Goal: Check status: Check status

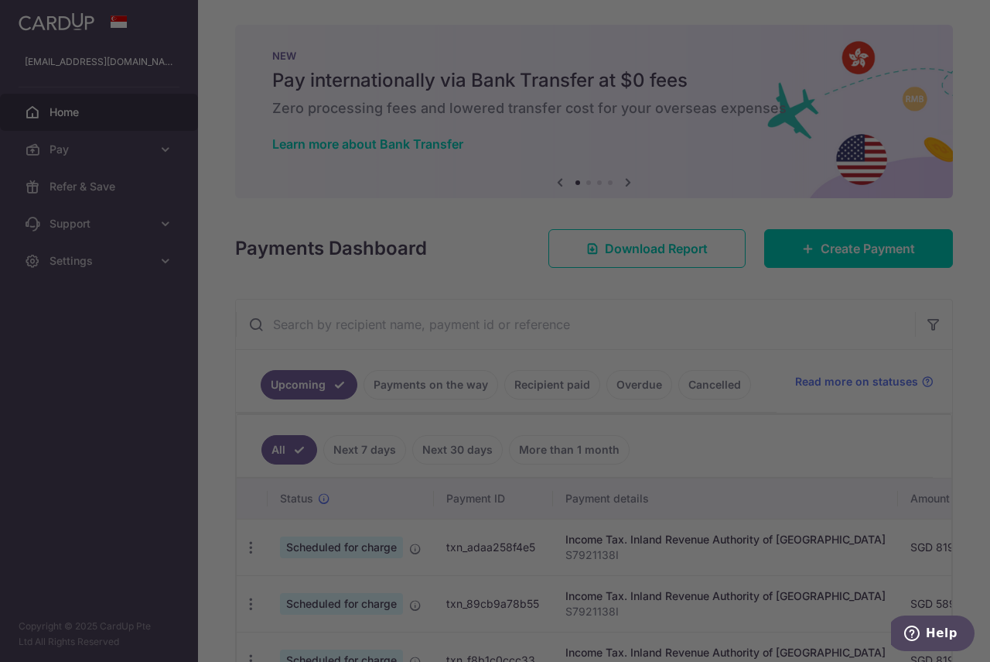
click at [886, 544] on div at bounding box center [500, 334] width 1000 height 668
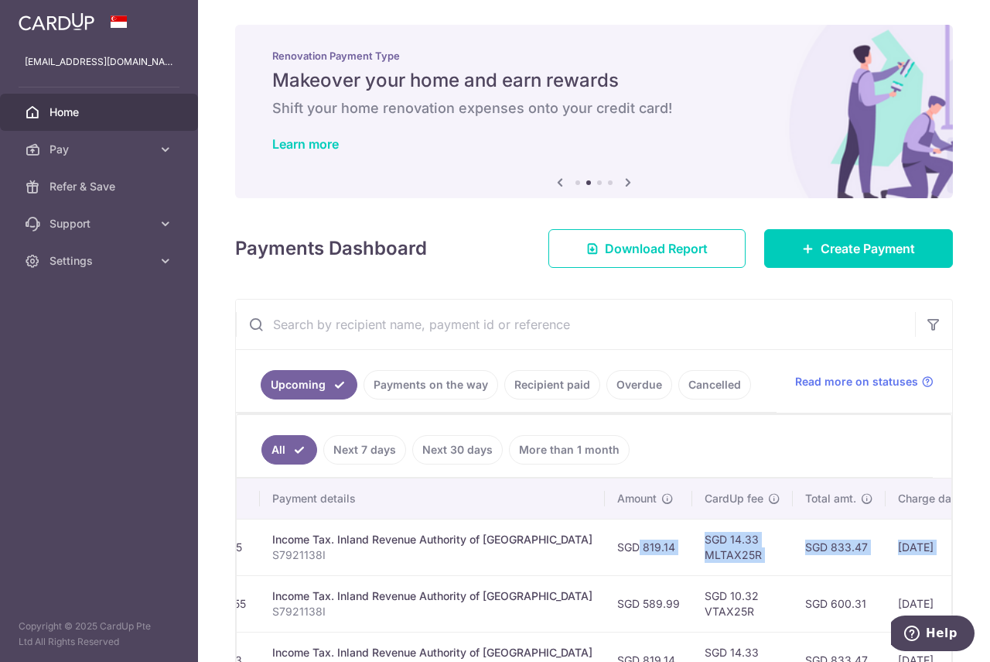
scroll to position [0, 412]
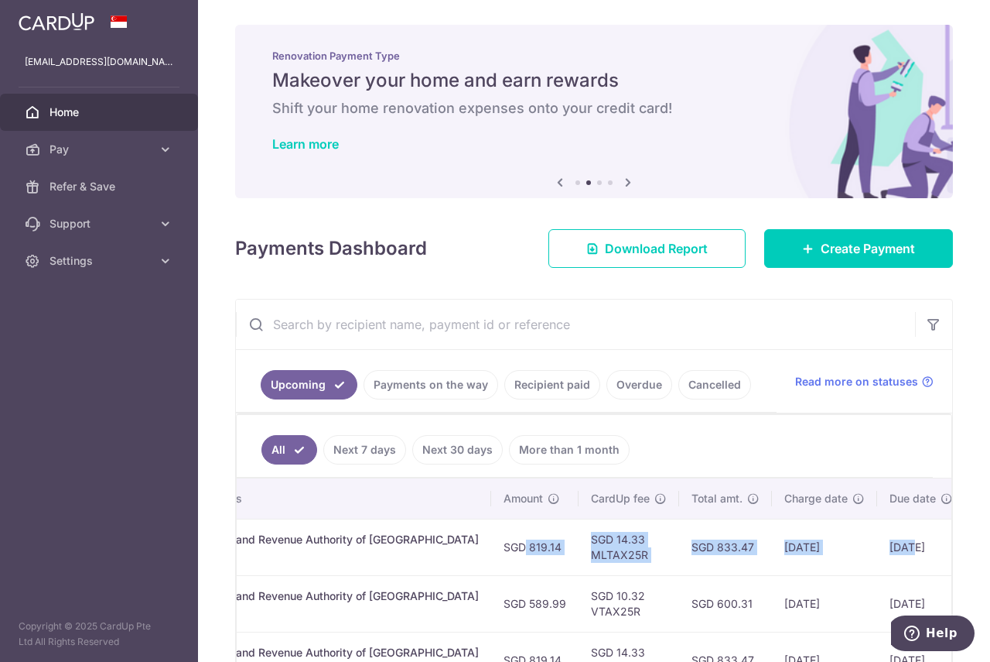
drag, startPoint x: 850, startPoint y: 538, endPoint x: 938, endPoint y: 529, distance: 88.7
click at [938, 529] on tr "Update payment Cancel payment Scheduled for charge txn_adaa258f4e5 Income Tax. …" at bounding box center [456, 546] width 1253 height 56
click at [515, 556] on td "SGD 819.14" at bounding box center [529, 546] width 87 height 56
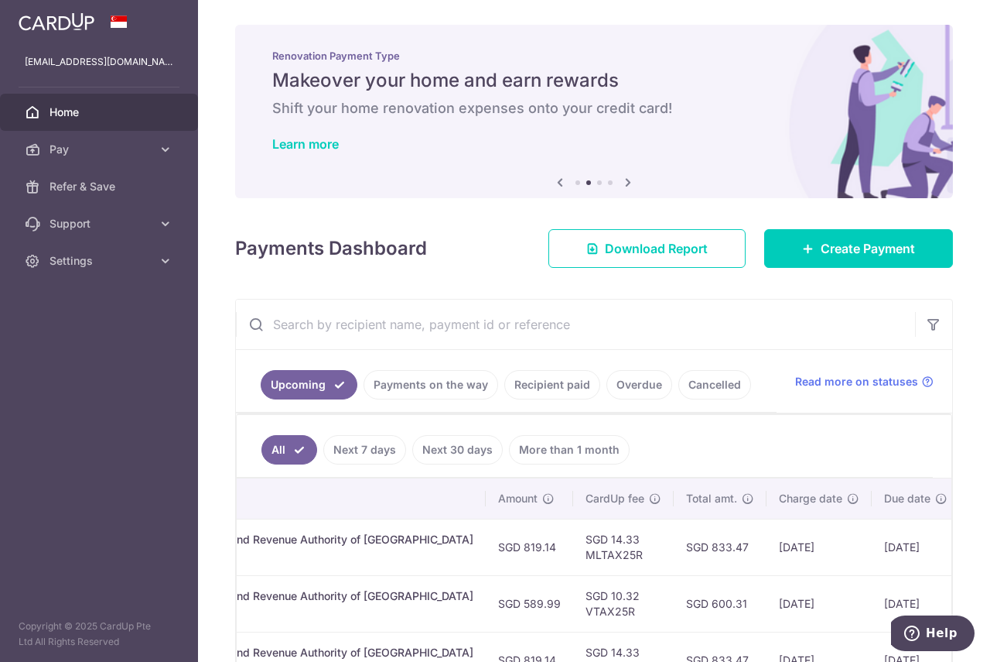
drag, startPoint x: 581, startPoint y: 538, endPoint x: 468, endPoint y: 547, distance: 113.3
click at [468, 547] on tr "Update payment Cancel payment Scheduled for charge txn_adaa258f4e5 Income Tax. …" at bounding box center [450, 546] width 1253 height 56
copy tr "819.14 SGD 14.33"
